Goal: Task Accomplishment & Management: Manage account settings

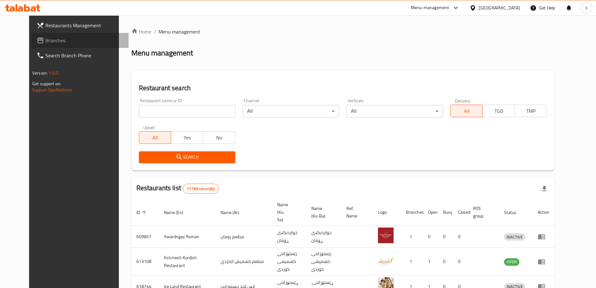
click at [45, 43] on span "Branches" at bounding box center [84, 41] width 78 height 8
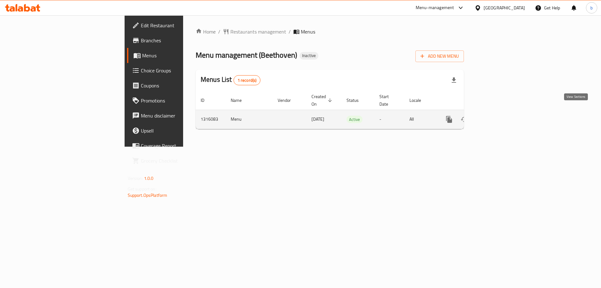
click at [502, 114] on link "enhanced table" at bounding box center [494, 119] width 15 height 15
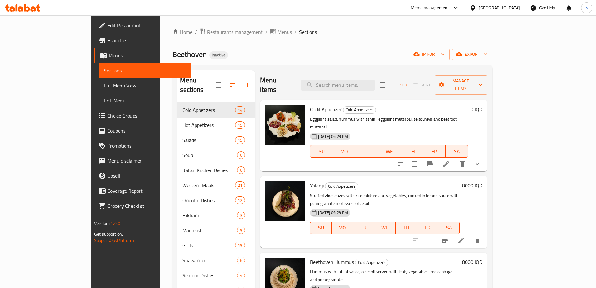
click at [285, 53] on div "Beethoven Inactive import export" at bounding box center [332, 55] width 320 height 12
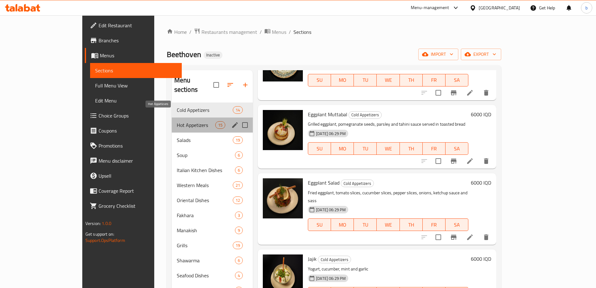
click at [177, 121] on span "Hot Appetizers" at bounding box center [196, 125] width 38 height 8
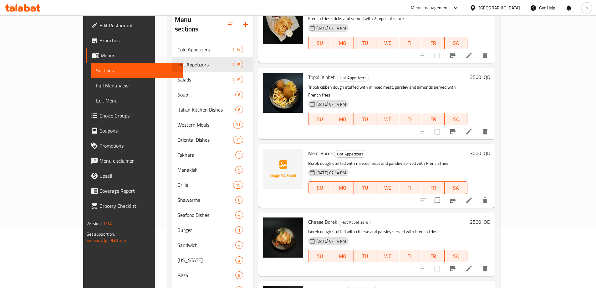
scroll to position [88, 0]
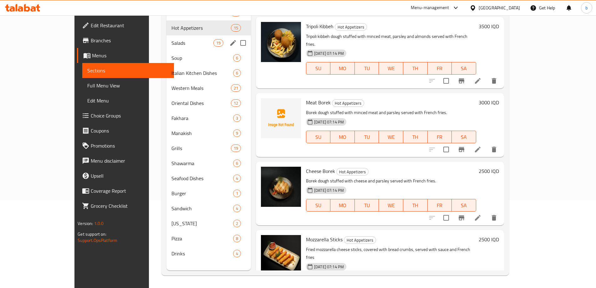
click at [171, 42] on span "Salads" at bounding box center [192, 43] width 42 height 8
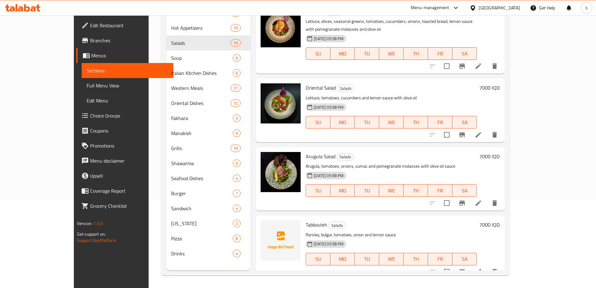
scroll to position [1027, 0]
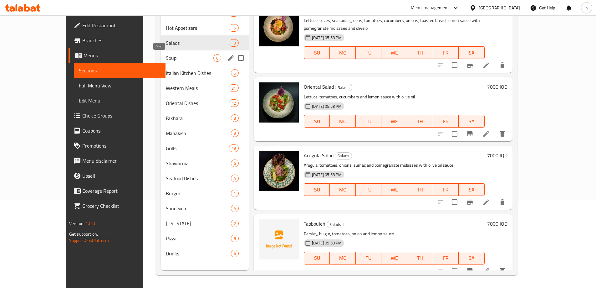
click at [166, 55] on span "Soup" at bounding box center [190, 58] width 48 height 8
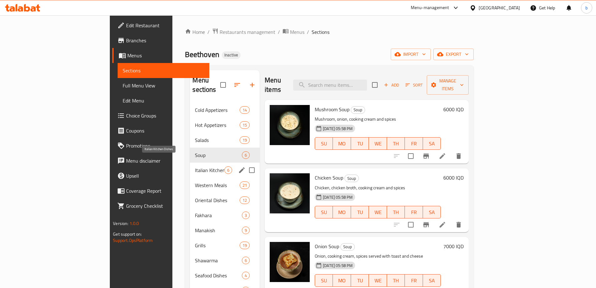
click at [195, 166] on span "Italian Kitchen Dishes" at bounding box center [209, 170] width 29 height 8
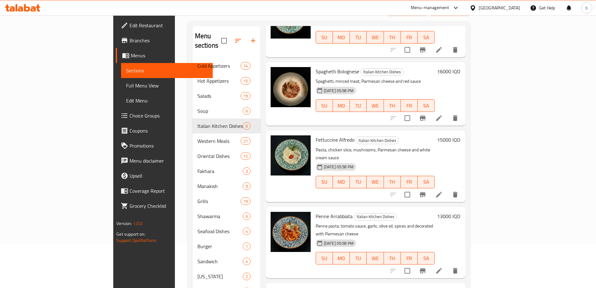
scroll to position [88, 0]
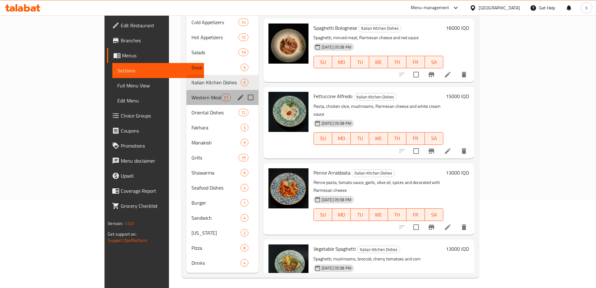
click at [187, 93] on div "Western Meals 21" at bounding box center [223, 97] width 72 height 15
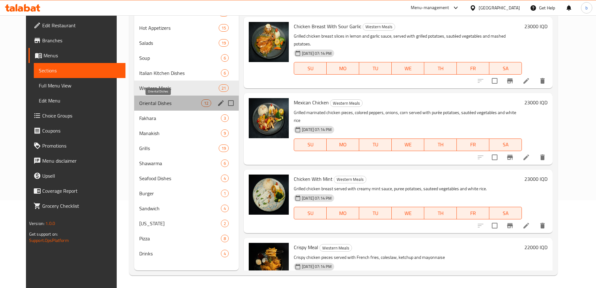
click at [173, 104] on span "Oriental Dishes" at bounding box center [170, 103] width 62 height 8
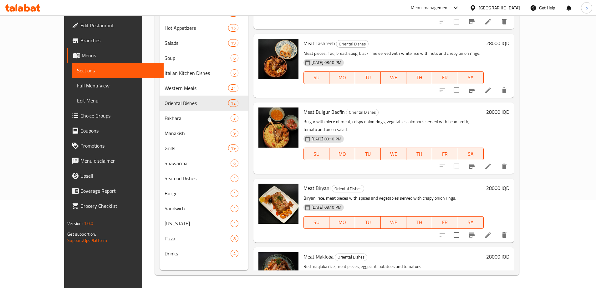
scroll to position [1, 0]
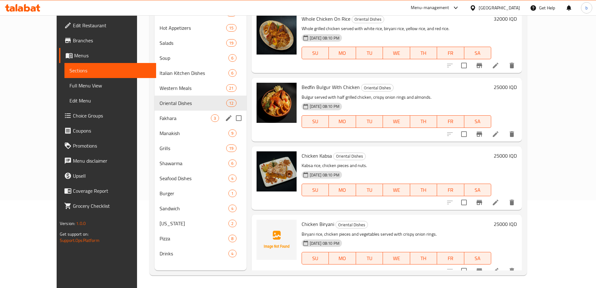
click at [166, 113] on div "Fakhara 3" at bounding box center [201, 117] width 92 height 15
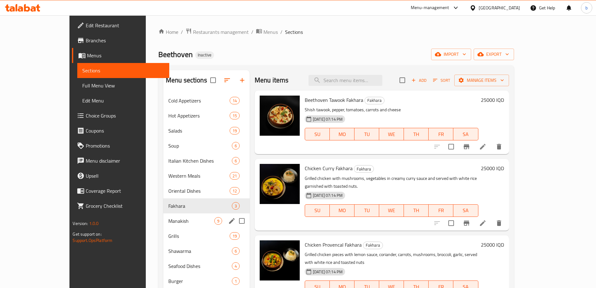
click at [168, 223] on span "Manakish" at bounding box center [191, 221] width 46 height 8
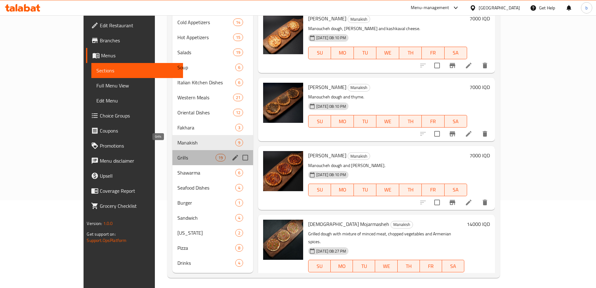
click at [177, 154] on span "Grills" at bounding box center [196, 158] width 38 height 8
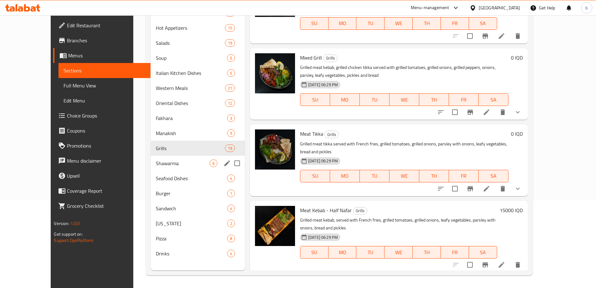
click at [166, 165] on span "Shawarma" at bounding box center [183, 163] width 54 height 8
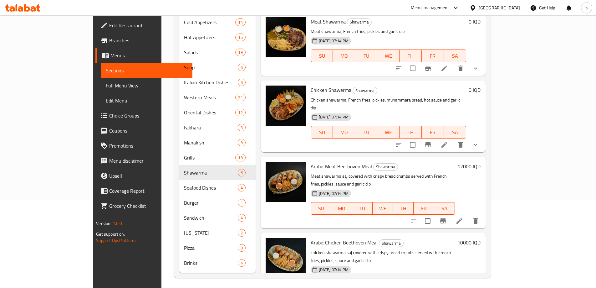
click at [106, 83] on span "Full Menu View" at bounding box center [147, 86] width 82 height 8
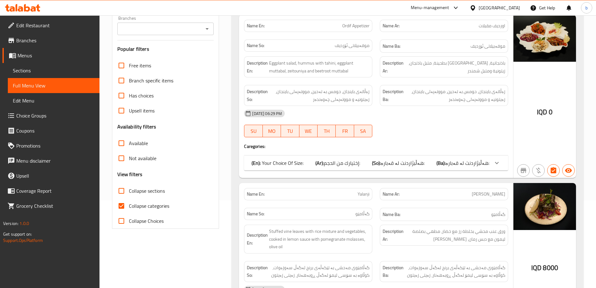
click at [203, 28] on icon "Open" at bounding box center [207, 29] width 8 height 8
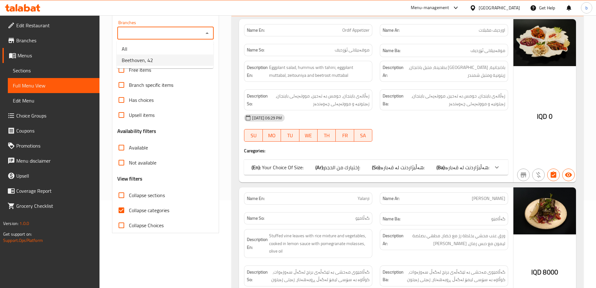
click at [153, 64] on li "Beethoven, 42" at bounding box center [165, 59] width 97 height 11
type input "Beethoven, 42"
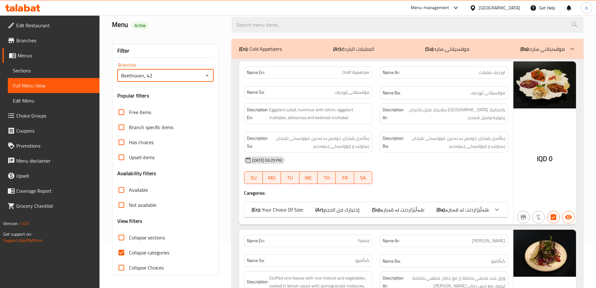
scroll to position [88, 0]
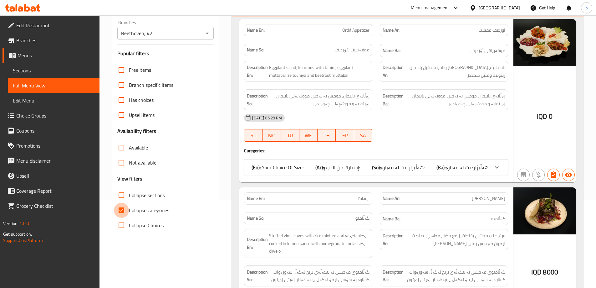
click at [127, 211] on input "Collapse categories" at bounding box center [121, 209] width 15 height 15
checkbox input "false"
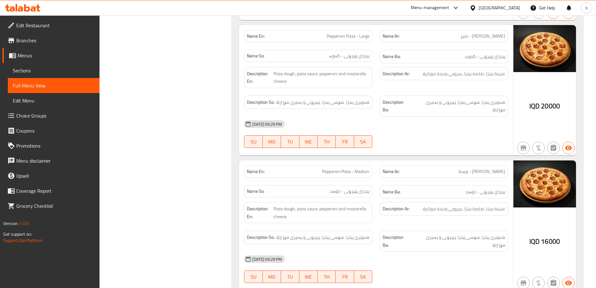
scroll to position [22061, 0]
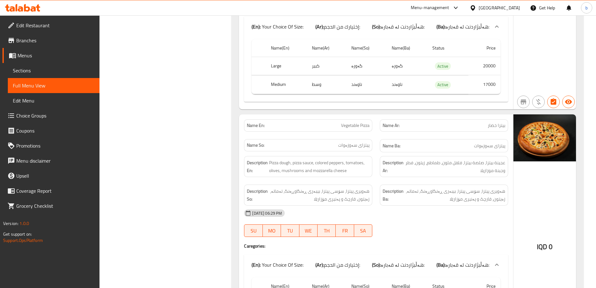
scroll to position [21683, 0]
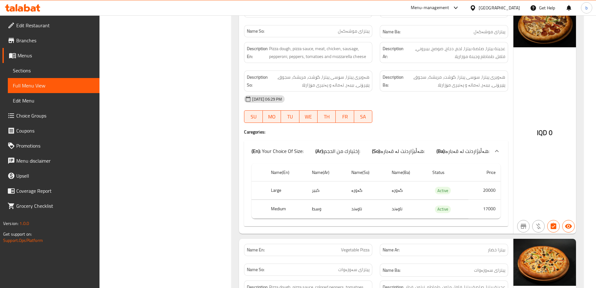
click at [28, 71] on span "Sections" at bounding box center [54, 71] width 82 height 8
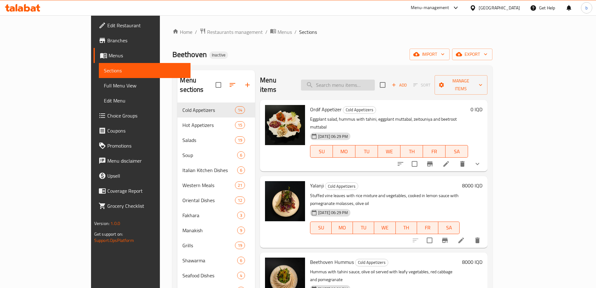
click at [368, 84] on input "search" at bounding box center [338, 84] width 74 height 11
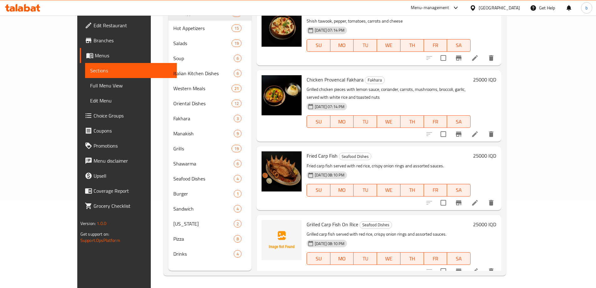
scroll to position [88, 0]
drag, startPoint x: 286, startPoint y: 217, endPoint x: 337, endPoint y: 212, distance: 51.5
click at [337, 217] on div "Grilled Carp Fish On Rice Seafood Dishes Grilled carp fish served with red rice…" at bounding box center [388, 246] width 169 height 59
copy span "Grilled Carp Fish On Rice"
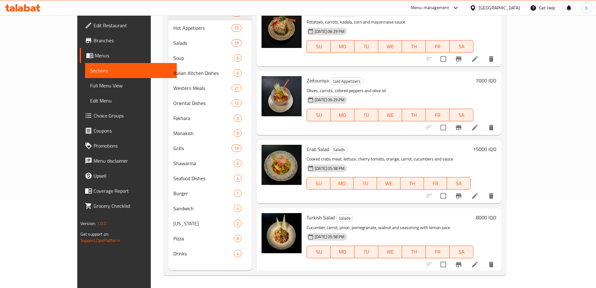
scroll to position [0, 0]
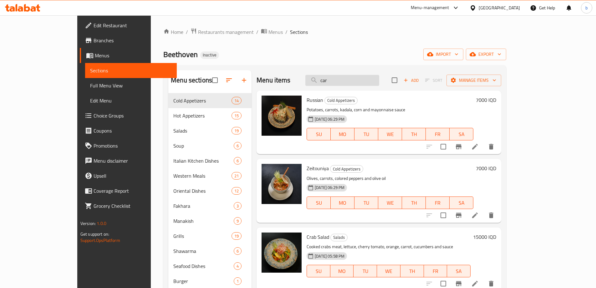
drag, startPoint x: 358, startPoint y: 81, endPoint x: 334, endPoint y: 80, distance: 24.1
click at [334, 80] on input "car" at bounding box center [342, 80] width 74 height 11
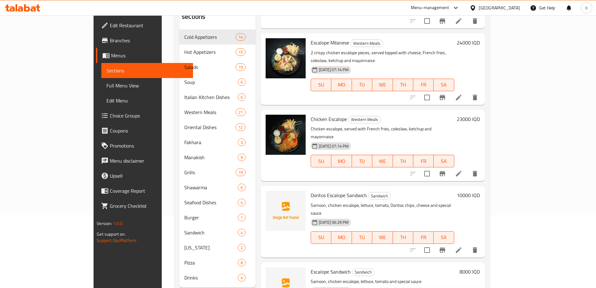
scroll to position [88, 0]
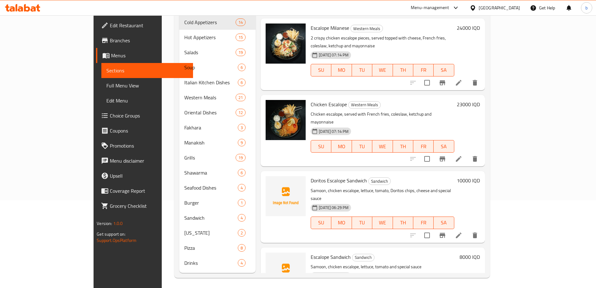
type input "chicken es"
drag, startPoint x: 327, startPoint y: 216, endPoint x: 285, endPoint y: 214, distance: 42.0
click at [308, 250] on div "Escalope Sandwich Sandwich Samoon, chicken escalope, lettuce, tomato and specia…" at bounding box center [383, 279] width 151 height 59
copy span "Escalope Sandwich"
drag, startPoint x: 17, startPoint y: 4, endPoint x: 41, endPoint y: 16, distance: 27.2
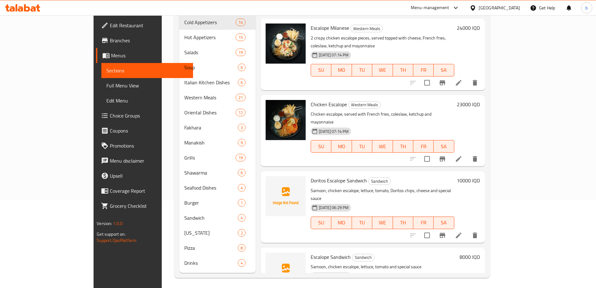
click at [17, 4] on div at bounding box center [22, 8] width 45 height 13
click at [33, 5] on icon at bounding box center [22, 8] width 35 height 8
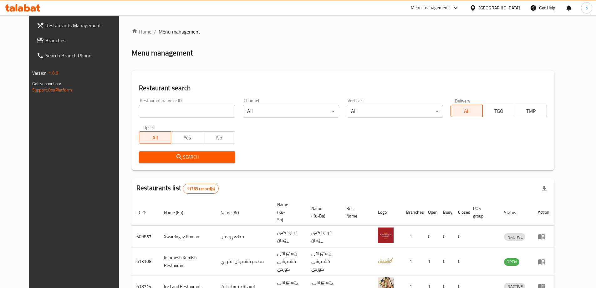
click at [62, 43] on span "Branches" at bounding box center [84, 41] width 78 height 8
click at [39, 38] on span "Branches" at bounding box center [81, 41] width 84 height 8
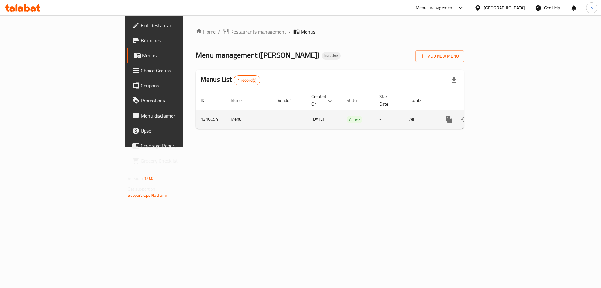
click at [497, 116] on icon "enhanced table" at bounding box center [494, 119] width 6 height 6
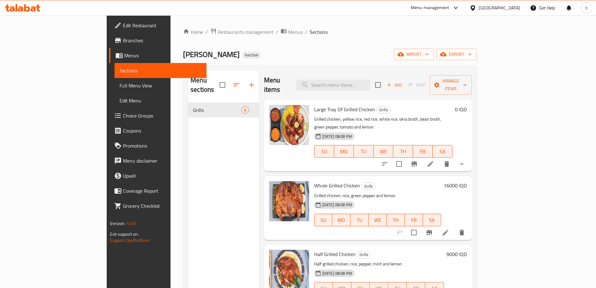
click at [120, 85] on span "Full Menu View" at bounding box center [161, 86] width 82 height 8
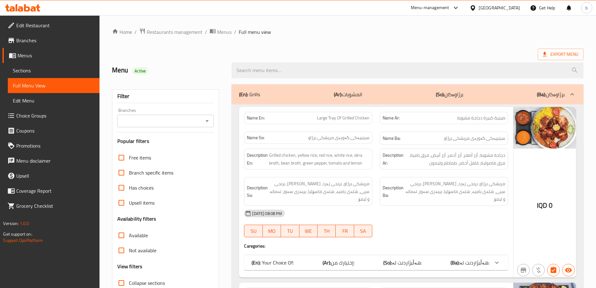
click at [206, 120] on icon "Open" at bounding box center [207, 121] width 8 height 8
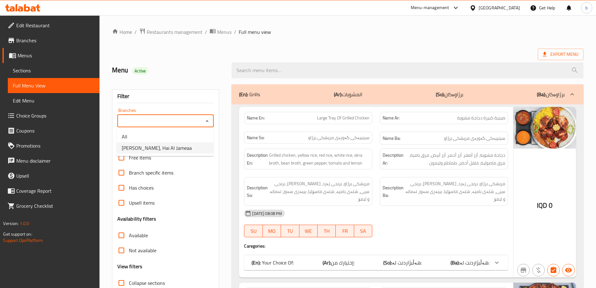
click at [183, 145] on li "[PERSON_NAME], Hai Al Jameaa" at bounding box center [165, 147] width 97 height 11
type input "[PERSON_NAME], Hai Al Jameaa"
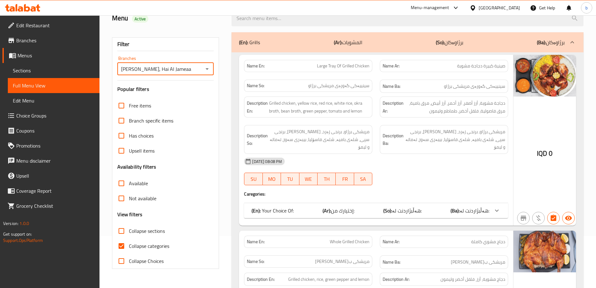
scroll to position [73, 0]
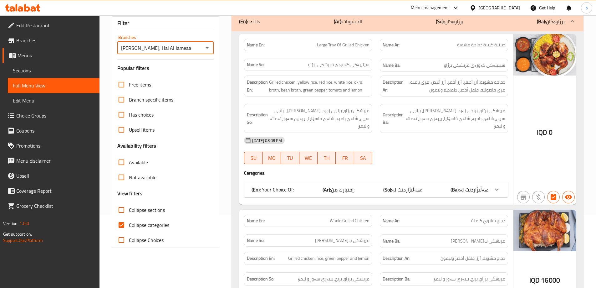
click at [120, 224] on input "Collapse categories" at bounding box center [121, 224] width 15 height 15
checkbox input "false"
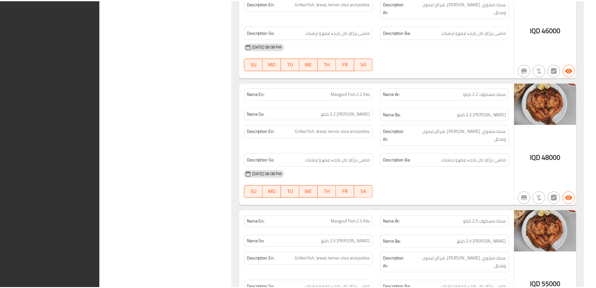
scroll to position [930, 0]
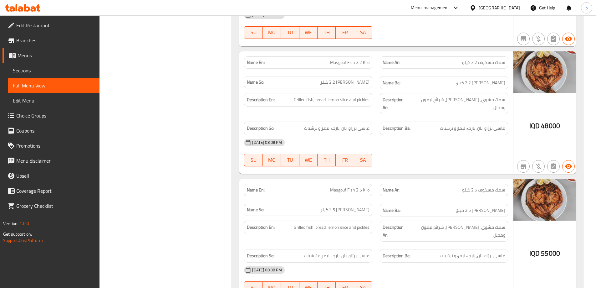
click at [75, 19] on link "Edit Restaurant" at bounding box center [51, 25] width 97 height 15
